Goal: Use online tool/utility: Use online tool/utility

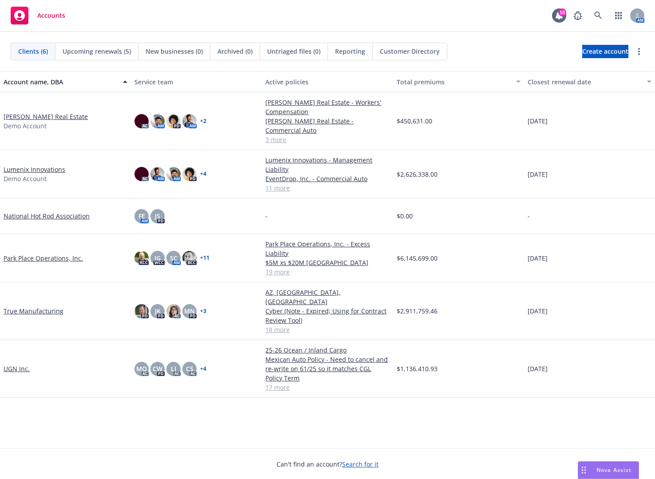
click at [589, 16] on div "AM" at bounding box center [606, 16] width 75 height 18
click at [589, 16] on link at bounding box center [599, 16] width 18 height 18
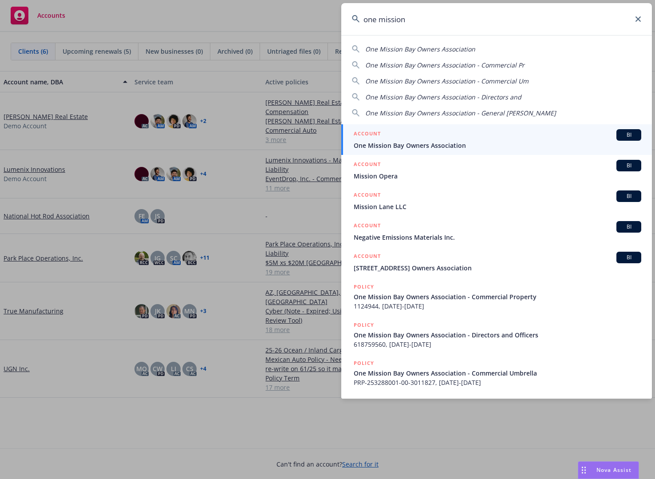
type input "one mission"
click at [556, 136] on div "ACCOUNT BI" at bounding box center [498, 135] width 288 height 12
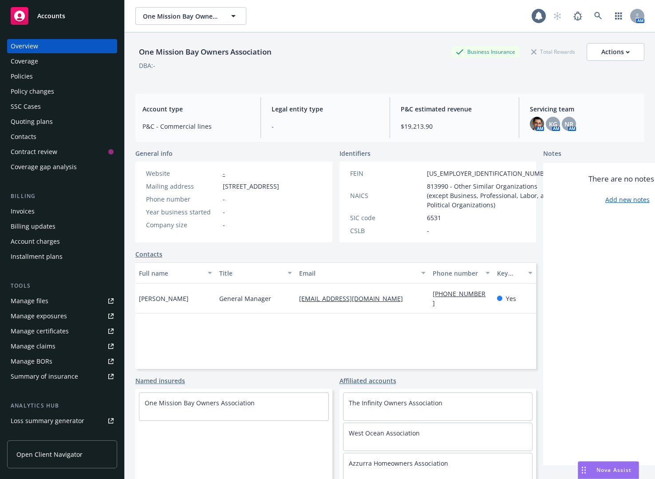
click at [40, 79] on div "Policies" at bounding box center [62, 76] width 103 height 14
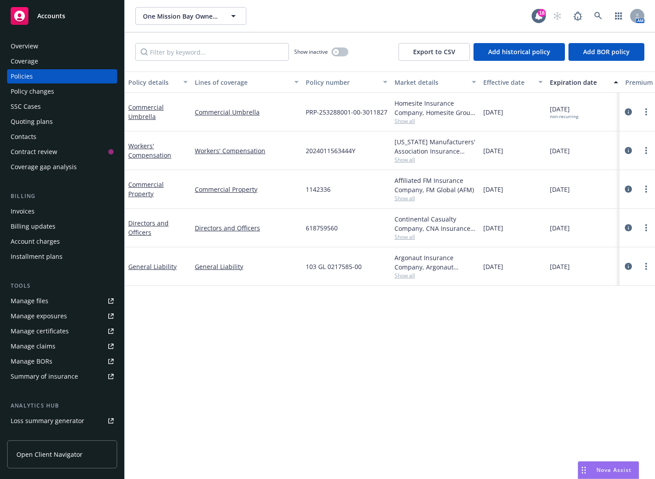
click at [408, 275] on span "Show all" at bounding box center [436, 276] width 82 height 8
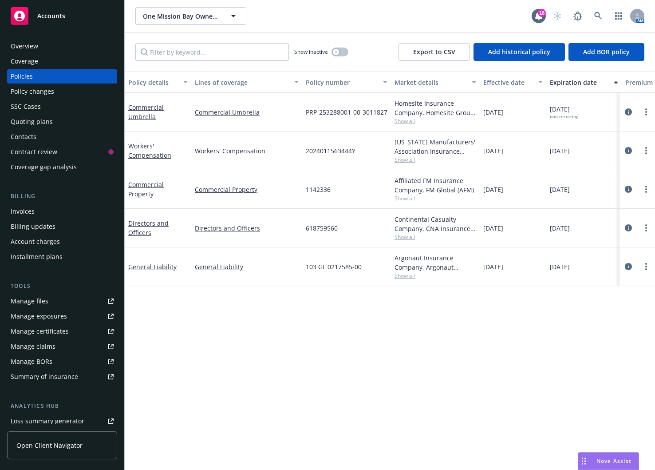
click at [588, 456] on div "Drag to move" at bounding box center [584, 461] width 11 height 17
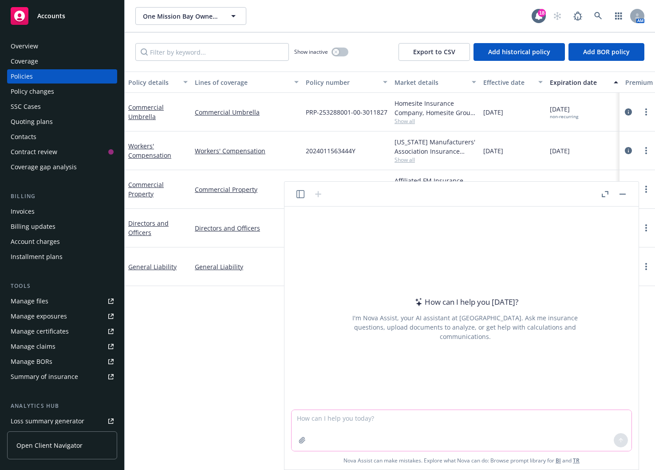
click at [520, 429] on textarea at bounding box center [462, 430] width 340 height 41
paste textarea "Please join [PERSON_NAME] for an overview on Newfront’s analytics, how to lever…"
type textarea "Rewrite to be more polished. It's going in a zoom invite : Please join [PERSON_…"
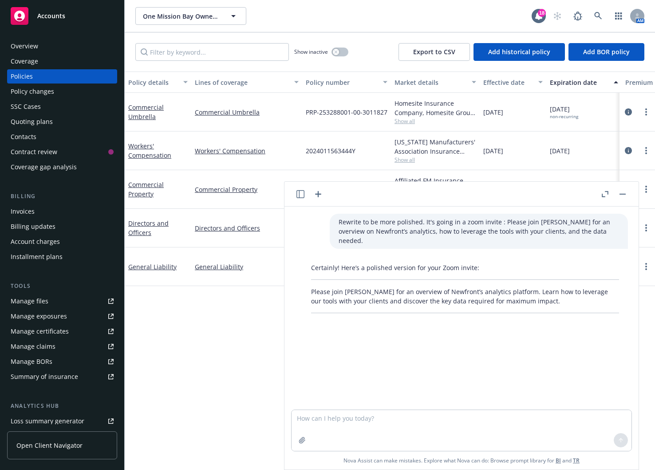
click at [557, 300] on p "Please join [PERSON_NAME] for an overview of Newfront’s analytics platform. Lea…" at bounding box center [465, 296] width 308 height 19
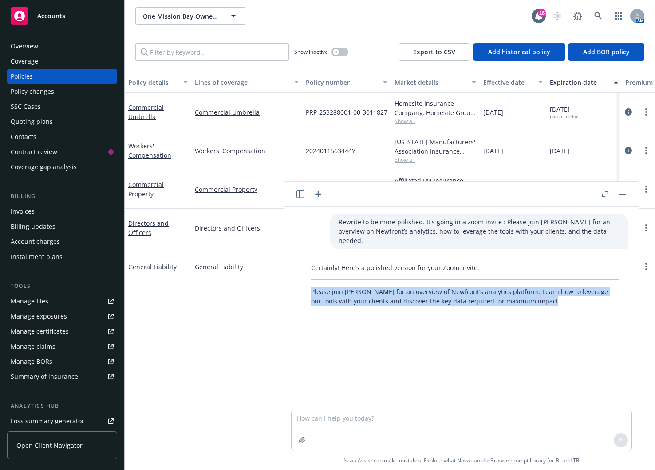
drag, startPoint x: 549, startPoint y: 302, endPoint x: 310, endPoint y: 291, distance: 238.7
click at [310, 291] on div "Certainly! Here’s a polished version for your Zoom invite: Please join [PERSON_…" at bounding box center [465, 287] width 326 height 57
copy p "Please join [PERSON_NAME] for an overview of Newfront’s analytics platform. Lea…"
